Goal: Information Seeking & Learning: Compare options

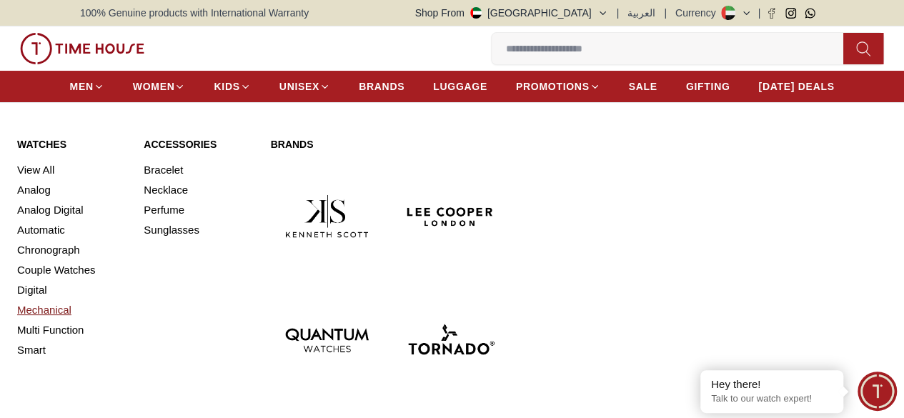
click at [60, 320] on link "Mechanical" at bounding box center [71, 310] width 109 height 20
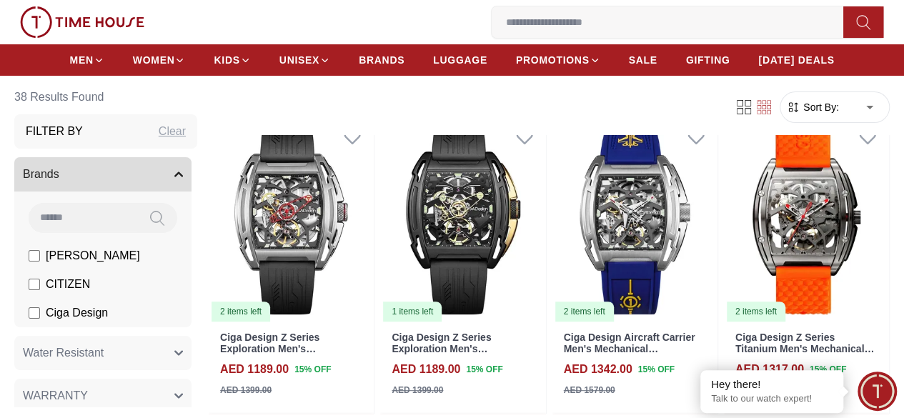
scroll to position [141, 0]
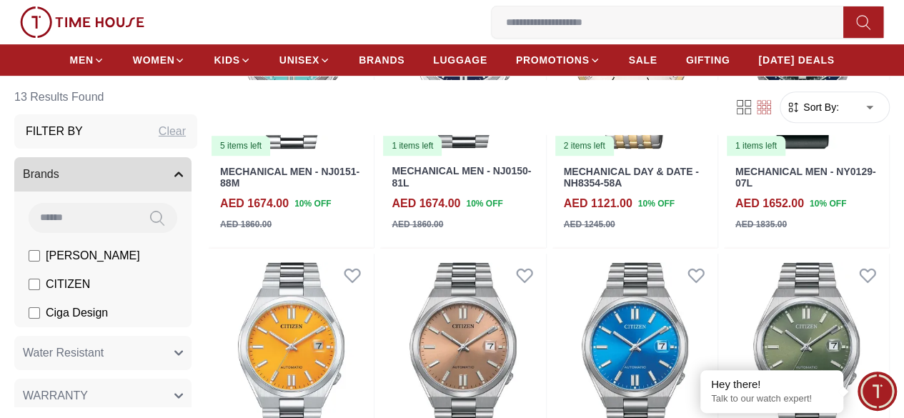
scroll to position [245, 0]
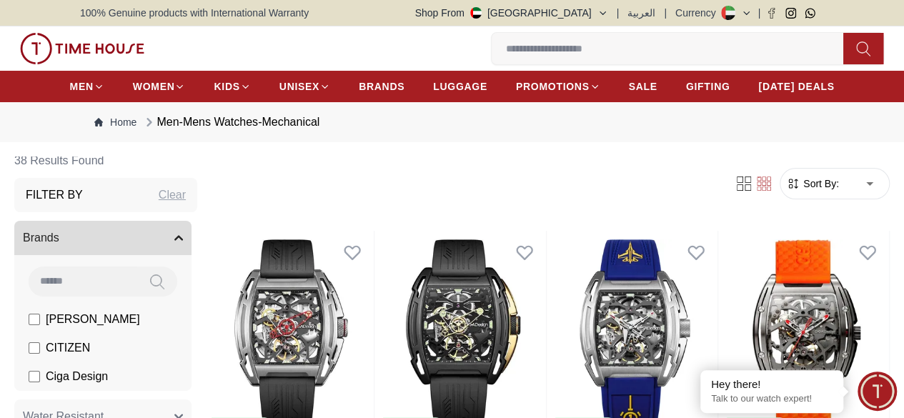
scroll to position [69, 0]
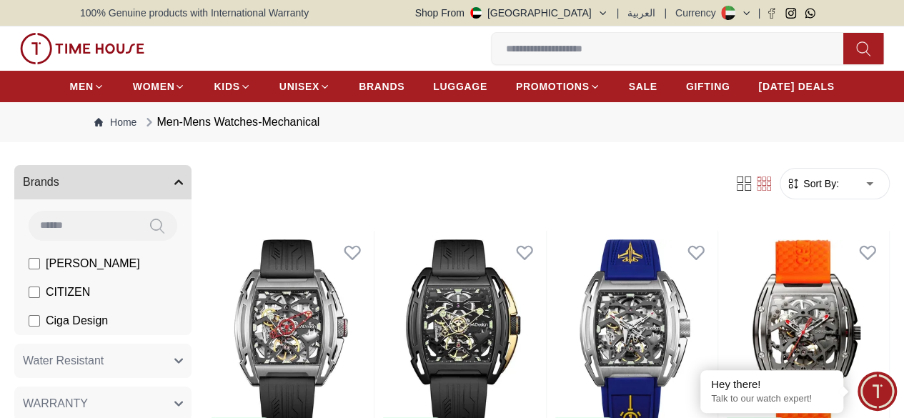
click at [183, 187] on icon "button" at bounding box center [178, 182] width 9 height 9
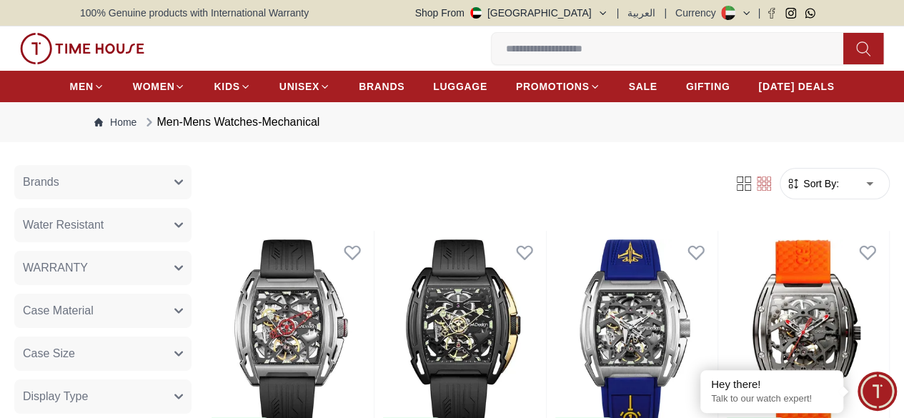
scroll to position [0, 0]
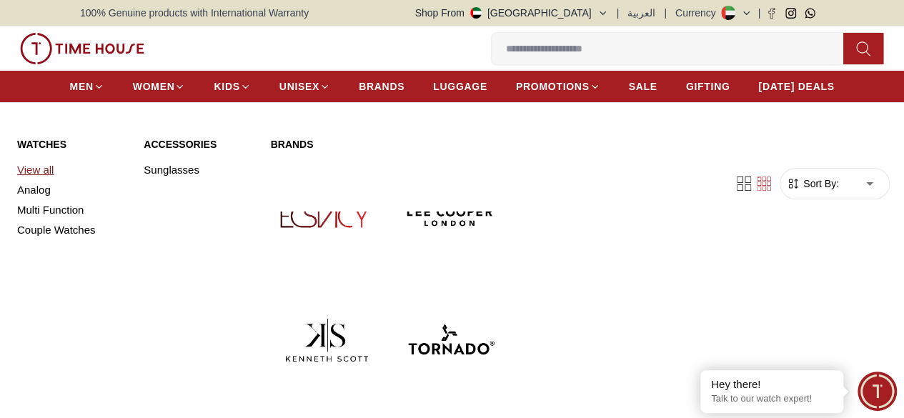
click at [39, 180] on link "View all" at bounding box center [71, 170] width 109 height 20
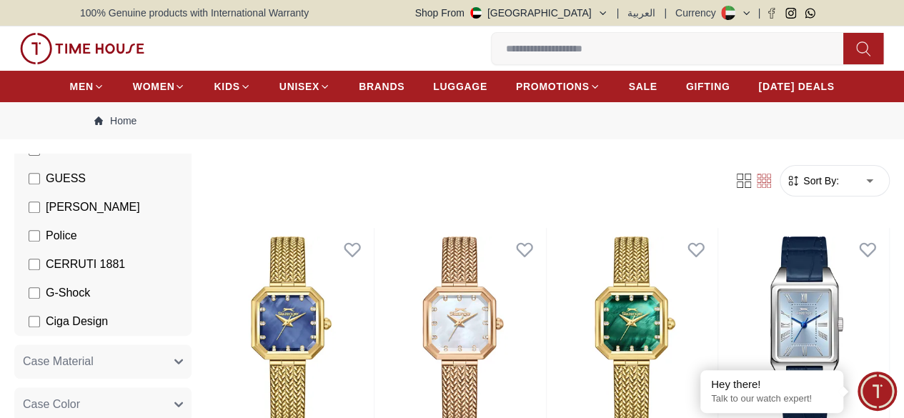
scroll to position [331, 0]
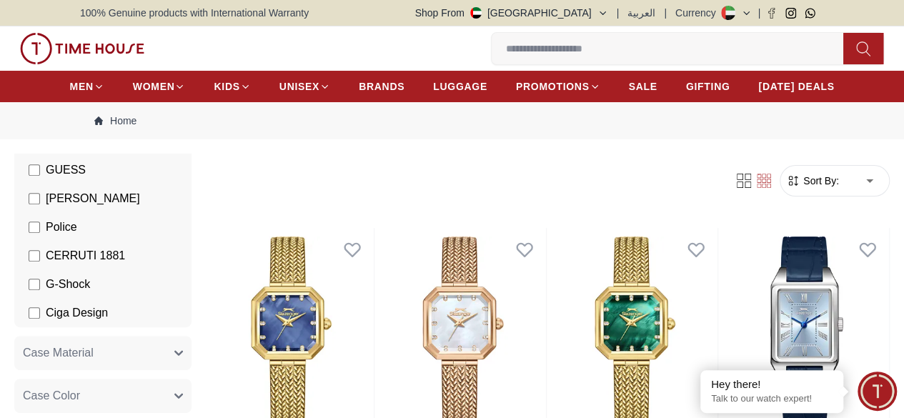
click at [53, 264] on span "CERRUTI 1881" at bounding box center [85, 255] width 79 height 17
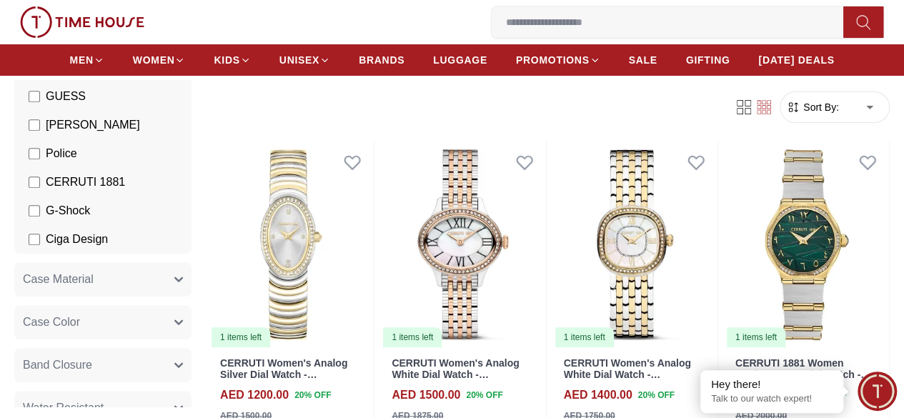
scroll to position [7, 0]
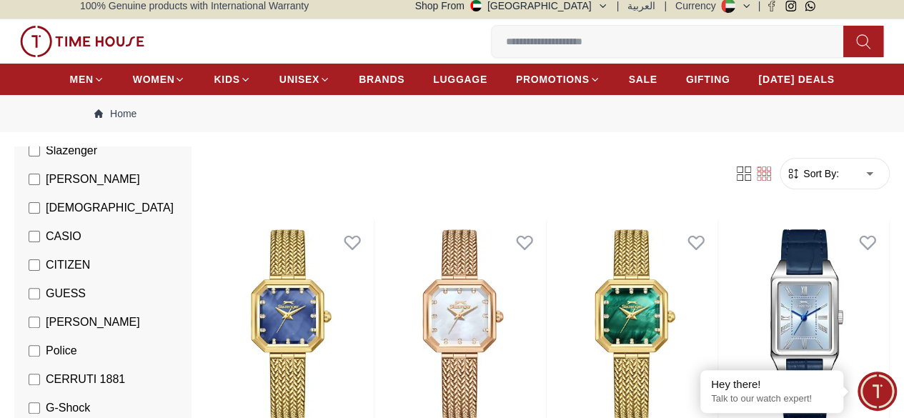
scroll to position [209, 0]
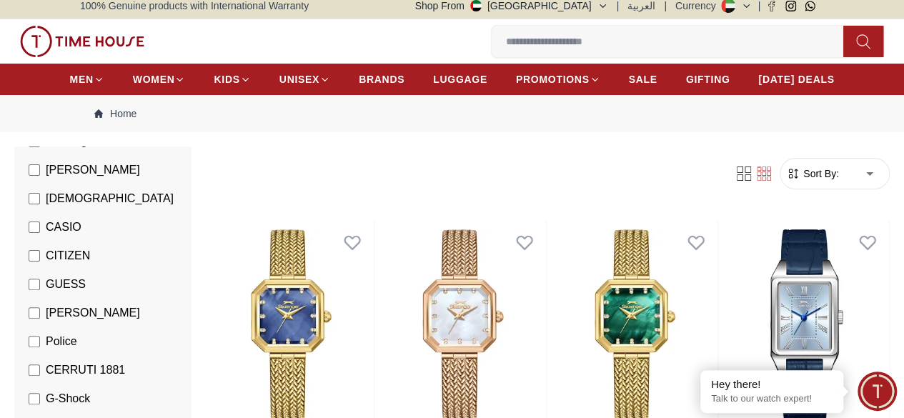
click at [59, 236] on span "CASIO" at bounding box center [64, 227] width 36 height 17
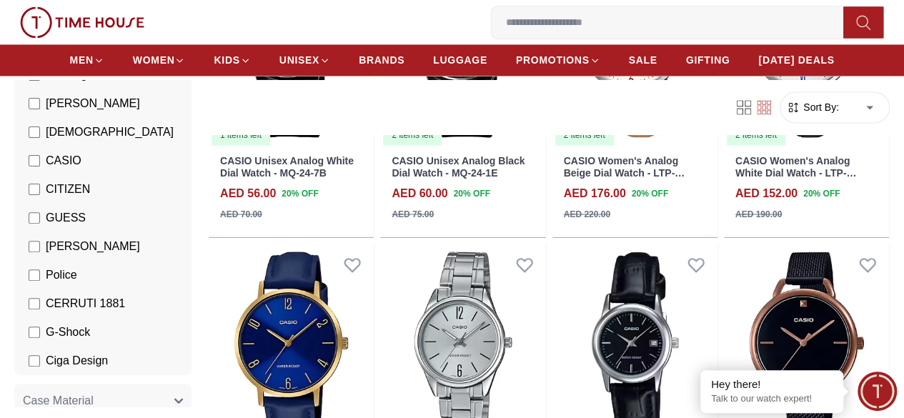
scroll to position [1255, 0]
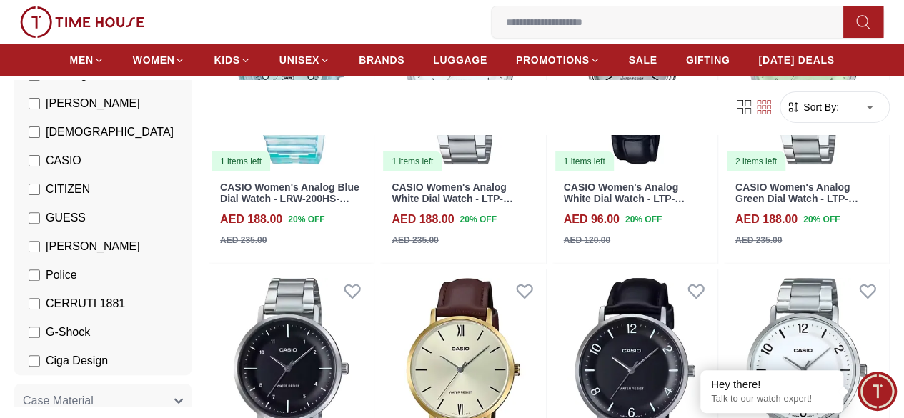
scroll to position [2834, 0]
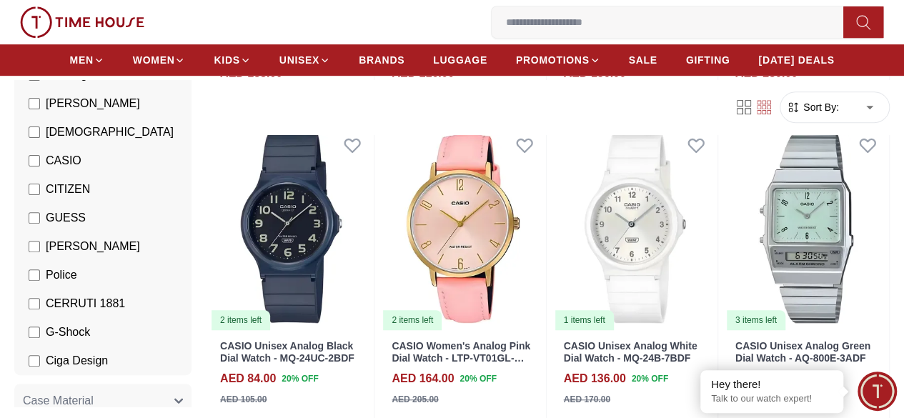
scroll to position [212, 0]
